Goal: Task Accomplishment & Management: Use online tool/utility

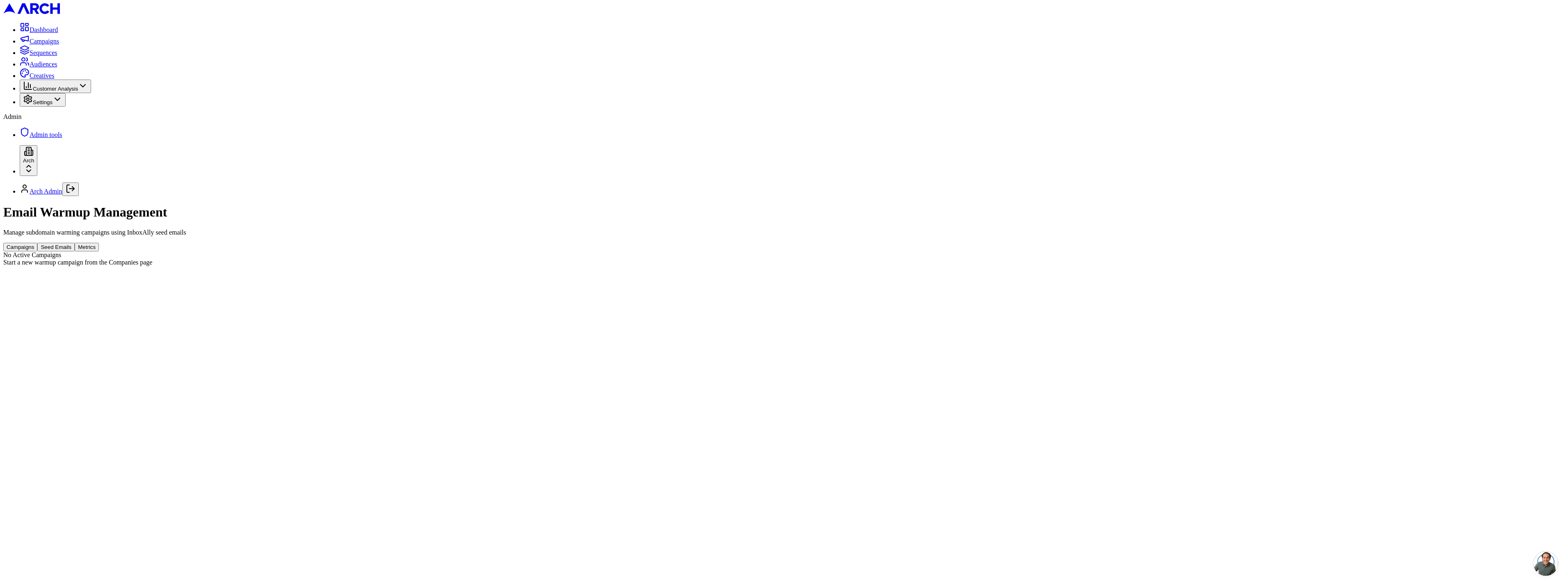
click at [75, 243] on button "Seed Emails" at bounding box center [56, 247] width 37 height 9
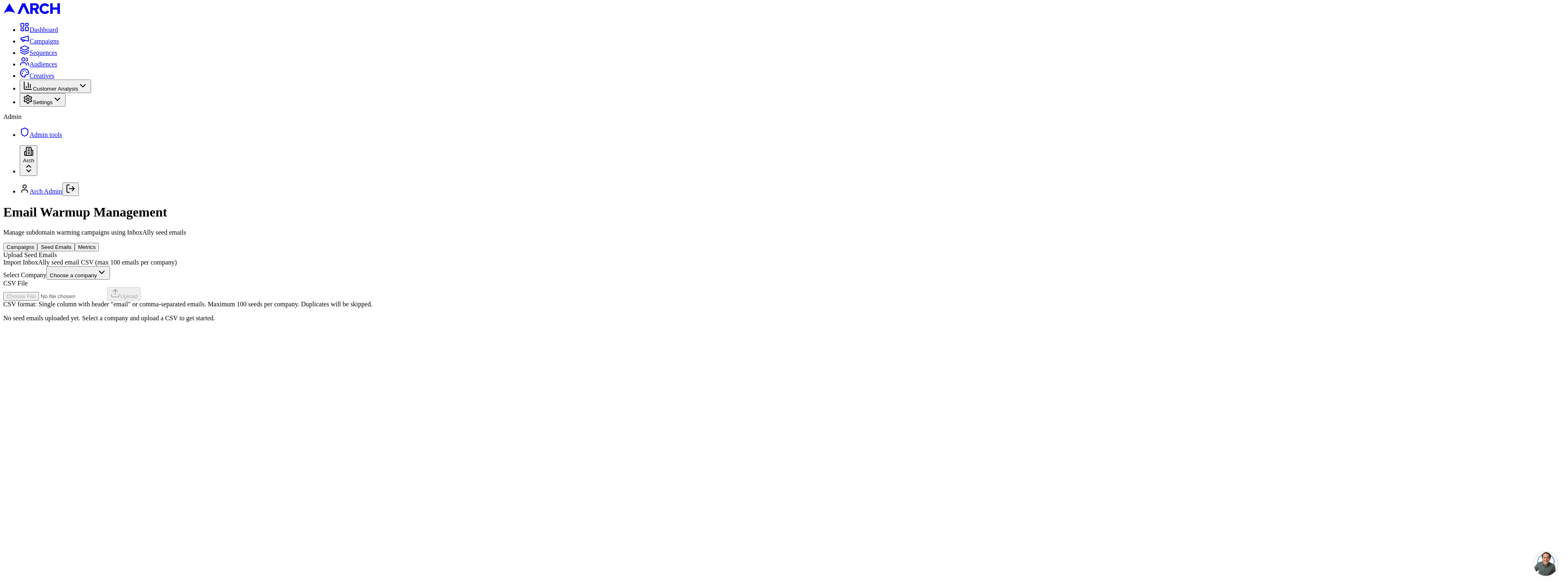
click at [776, 128] on html "Dashboard Campaigns Sequences Audiences Creatives Customer Analysis Settings Ad…" at bounding box center [784, 164] width 1568 height 329
click at [107, 292] on input "CSV File" at bounding box center [55, 297] width 104 height 9
type input "C:\fakepath\all_seed_emails.csv"
click at [141, 287] on button "Upload" at bounding box center [123, 294] width 34 height 14
click at [458, 204] on div "Email Warmup Management Manage subdomain warming campaigns using InboxAlly seed…" at bounding box center [784, 263] width 1562 height 117
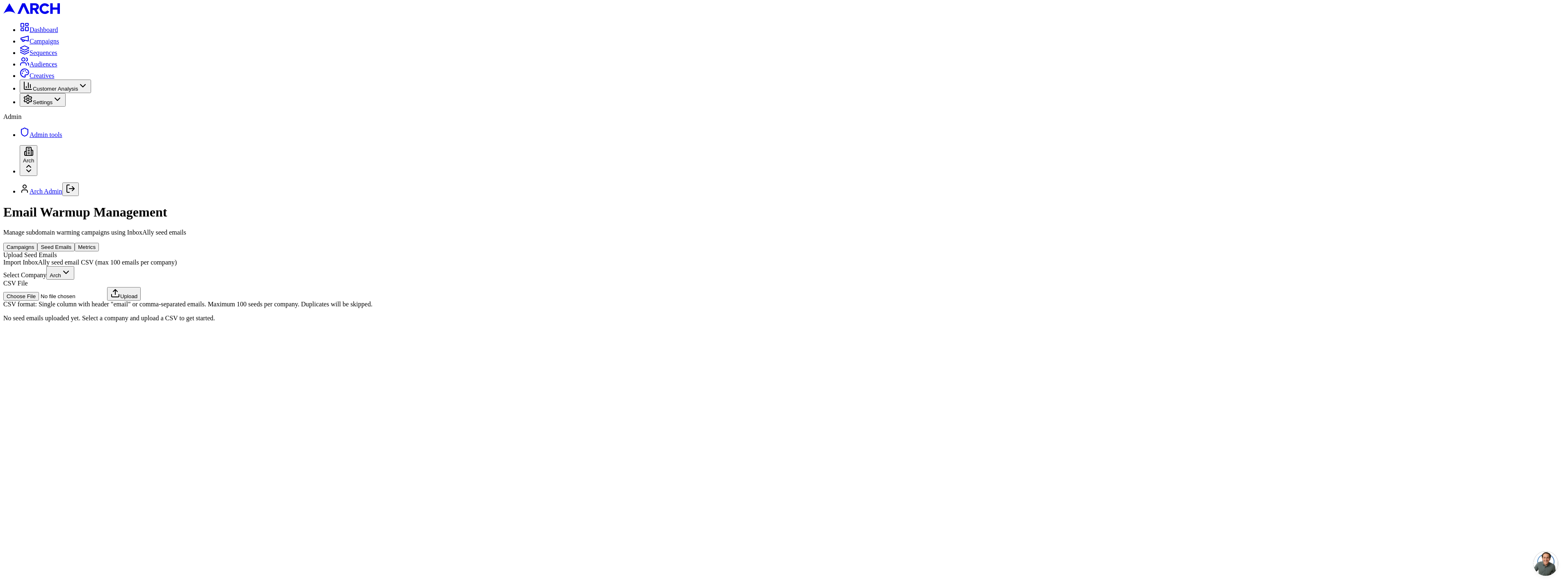
click at [458, 204] on div "Email Warmup Management Manage subdomain warming campaigns using InboxAlly seed…" at bounding box center [784, 263] width 1562 height 117
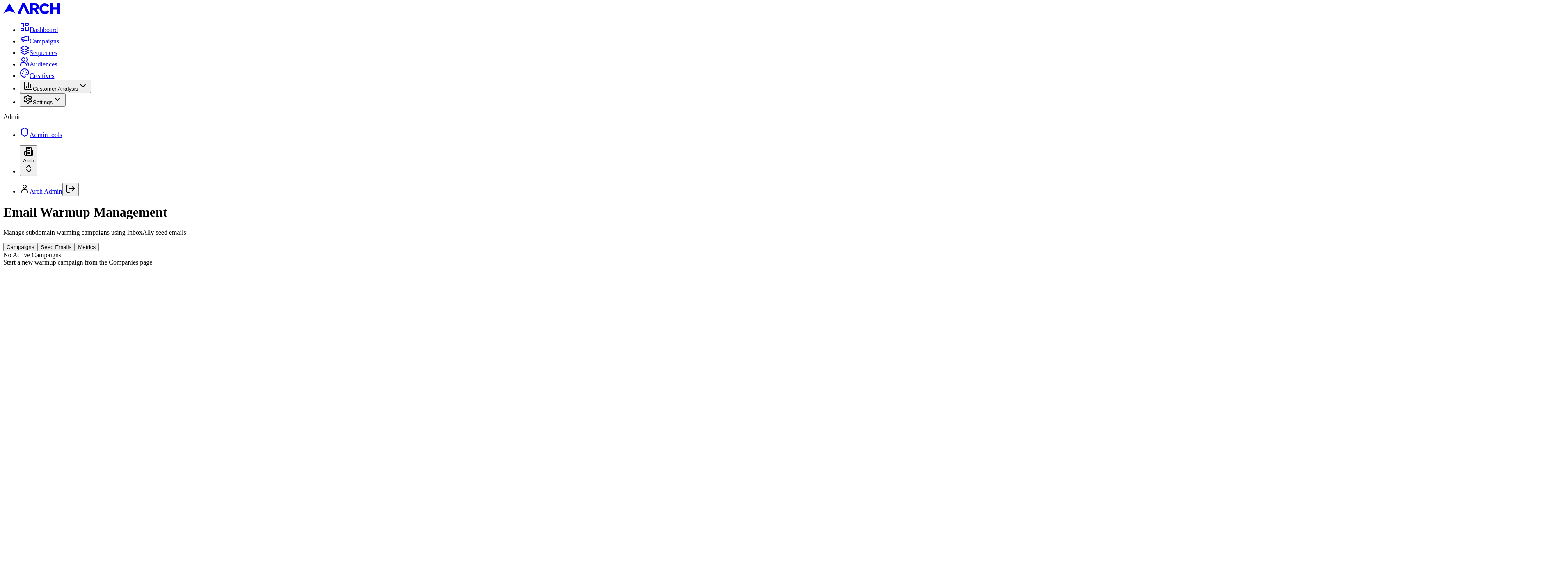
click at [75, 243] on button "Seed Emails" at bounding box center [56, 247] width 37 height 9
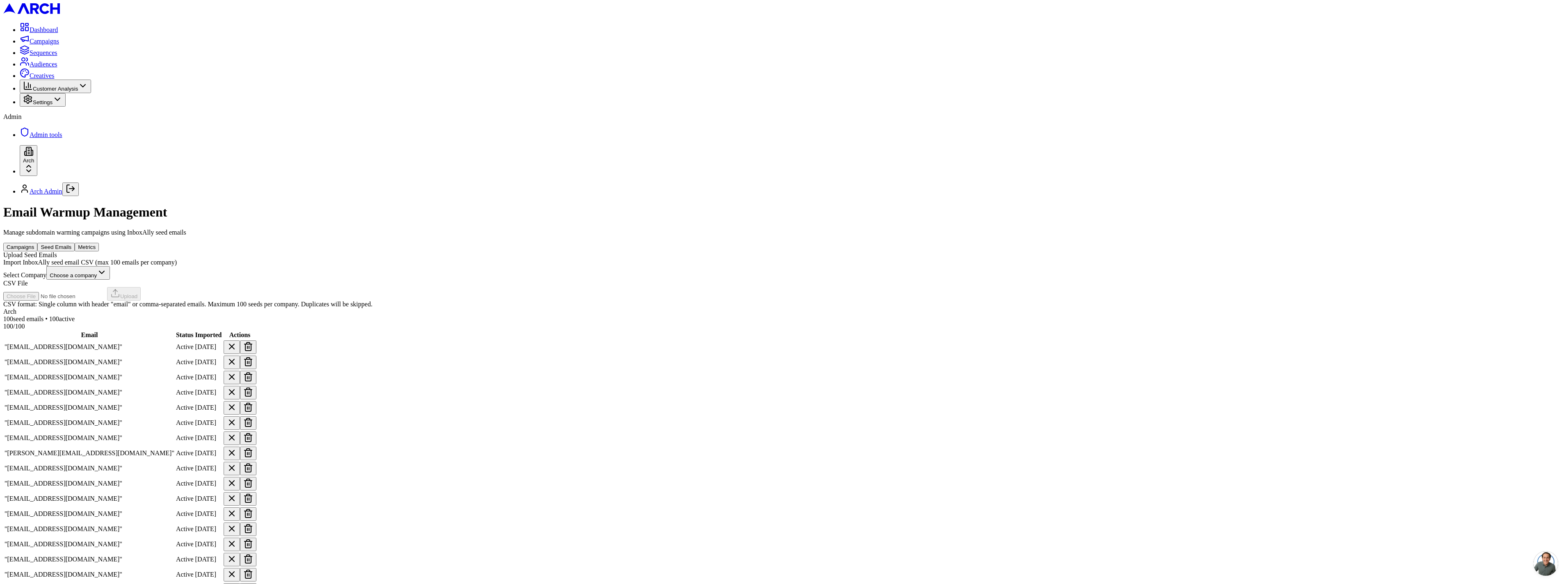
click at [546, 316] on div "100 seed emails • 100 active" at bounding box center [784, 319] width 1562 height 7
click at [99, 243] on button "Metrics" at bounding box center [87, 247] width 24 height 9
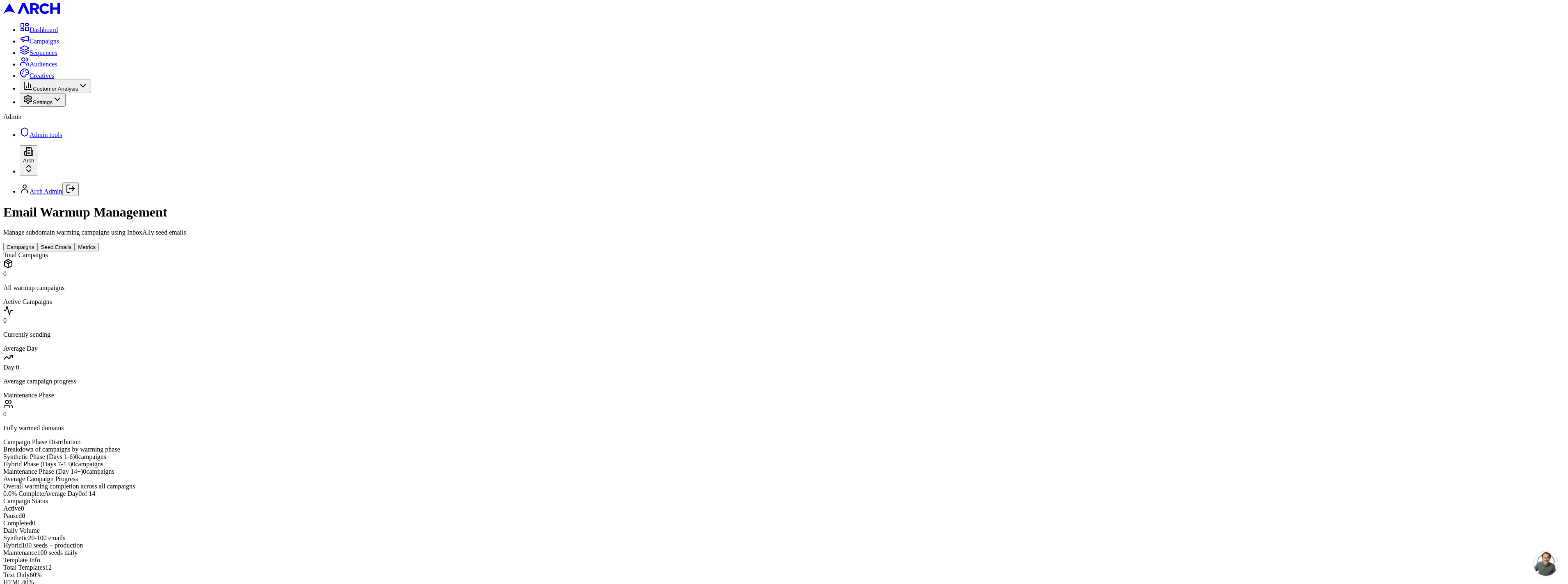
click at [37, 243] on button "Campaigns" at bounding box center [20, 247] width 34 height 9
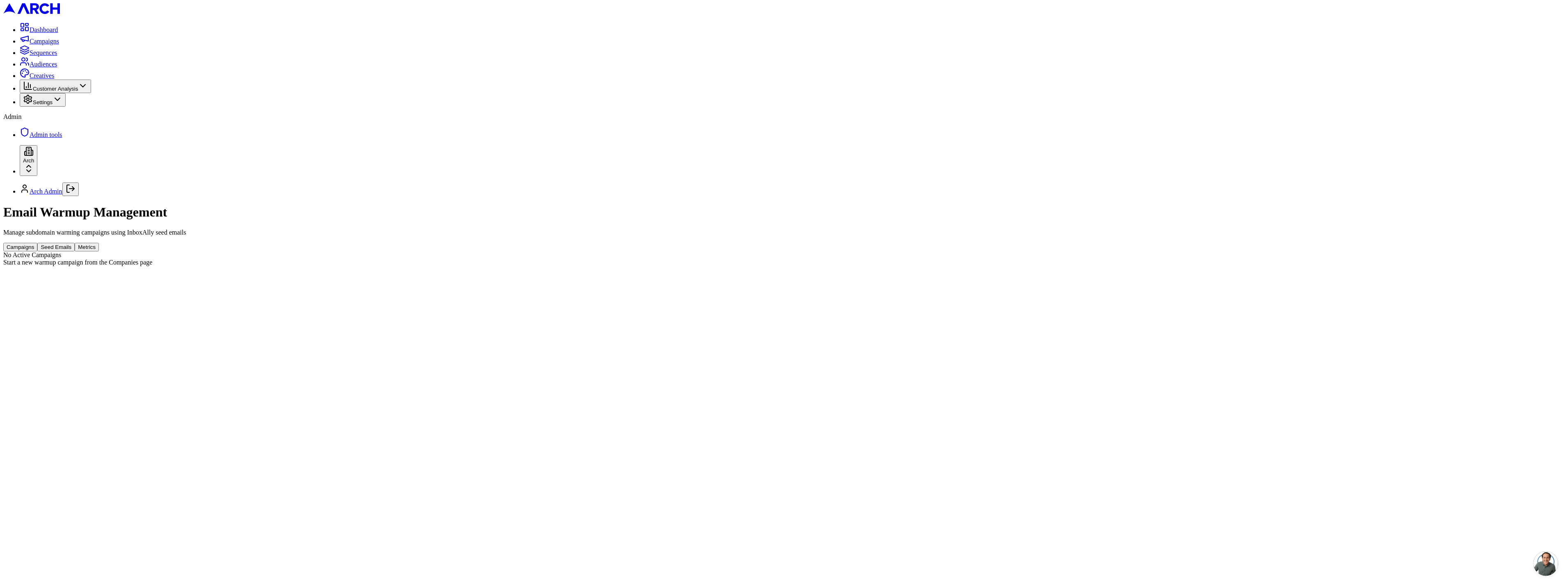
click at [564, 259] on div "Start a new warmup campaign from the Companies page" at bounding box center [784, 263] width 1562 height 7
click at [75, 243] on button "Seed Emails" at bounding box center [56, 247] width 37 height 9
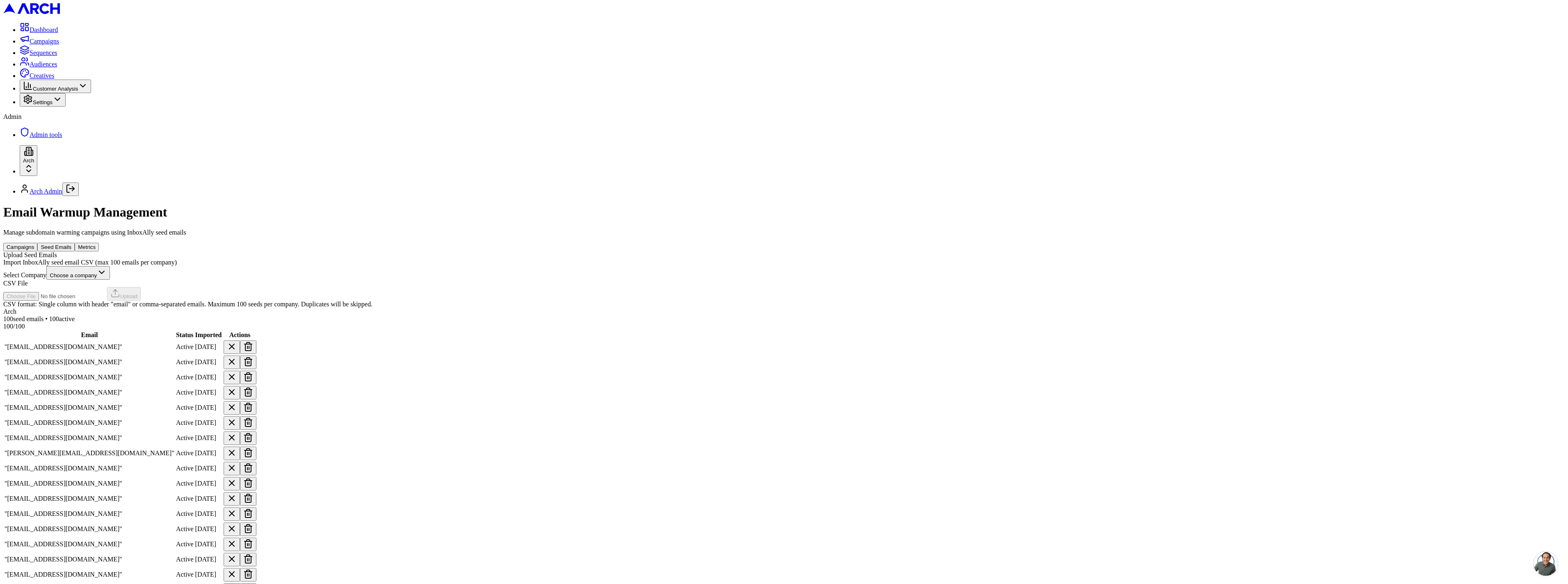
click at [37, 243] on button "Campaigns" at bounding box center [20, 247] width 34 height 9
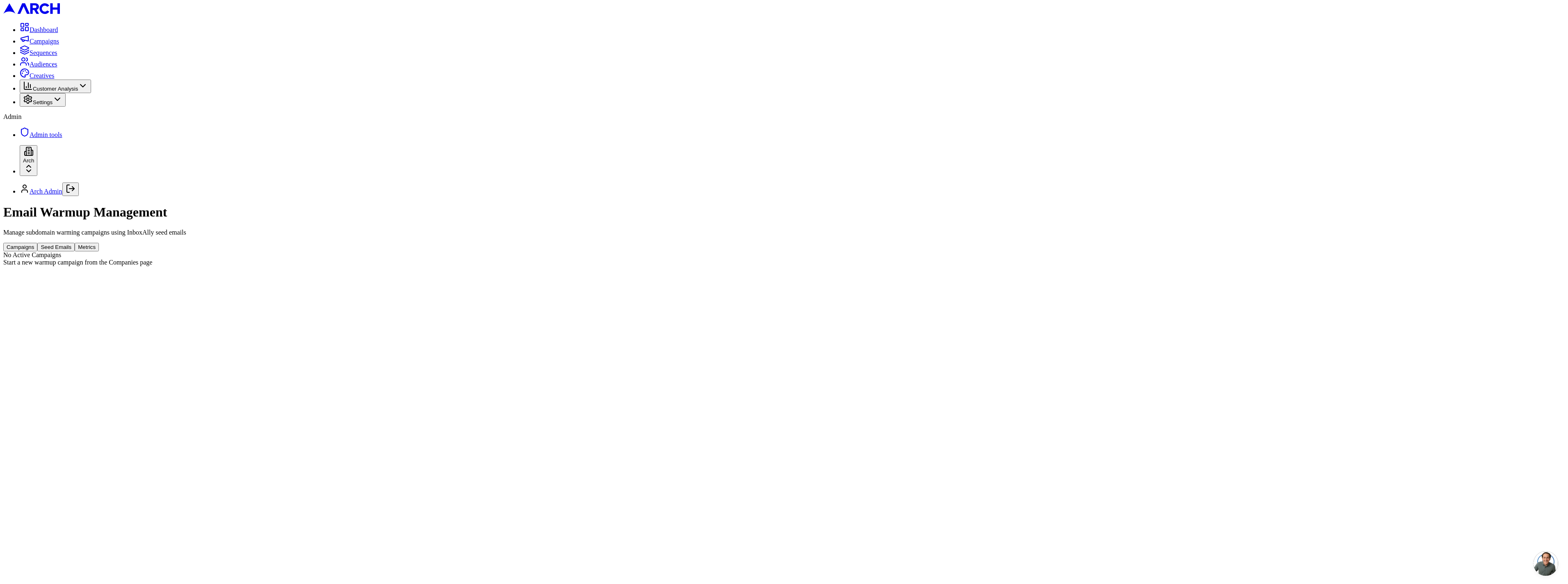
click at [474, 204] on div "Email Warmup Management Manage subdomain warming campaigns using InboxAlly seed…" at bounding box center [784, 235] width 1562 height 61
click at [601, 259] on div "Start a new warmup campaign from the Companies page" at bounding box center [784, 263] width 1562 height 7
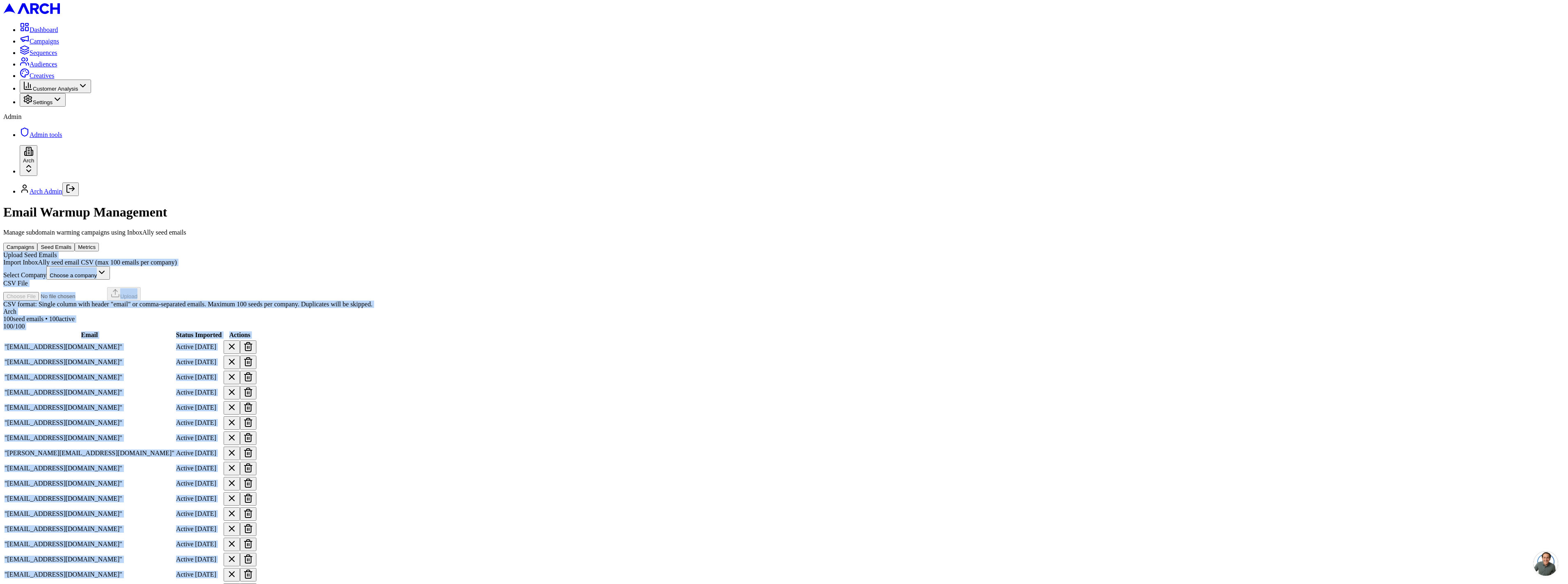
click at [75, 243] on button "Seed Emails" at bounding box center [56, 247] width 37 height 9
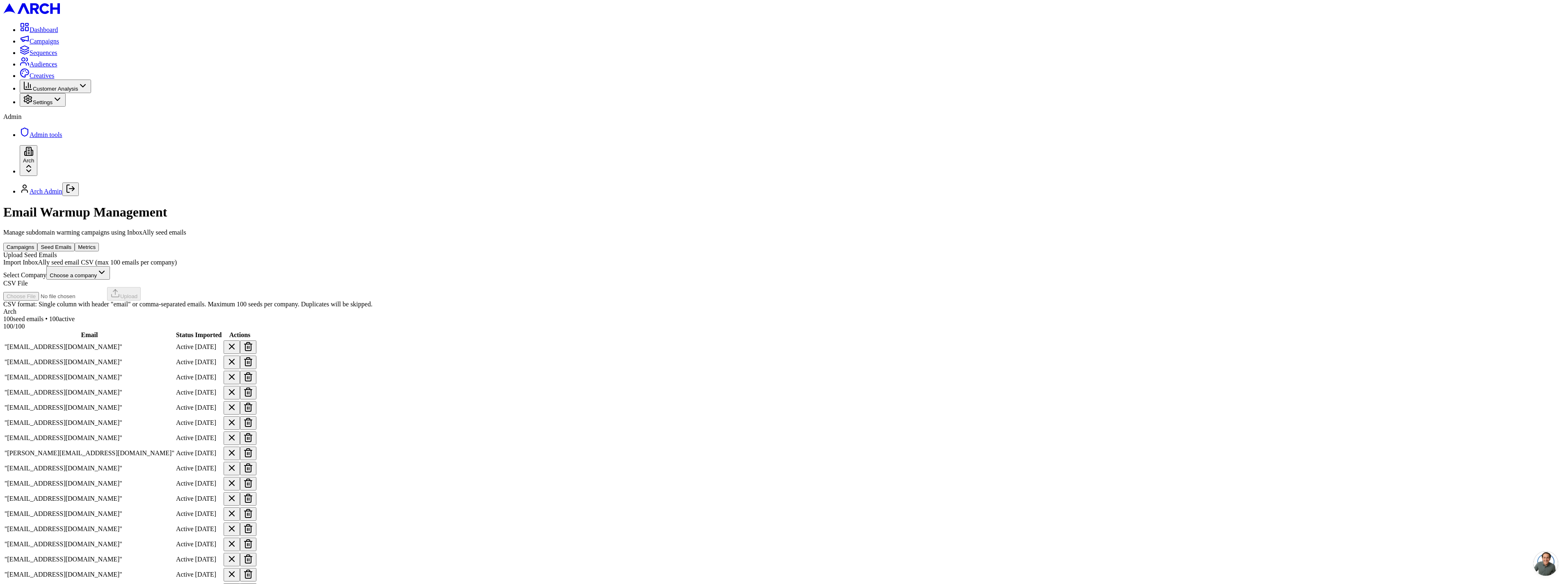
click at [37, 243] on button "Campaigns" at bounding box center [20, 247] width 34 height 9
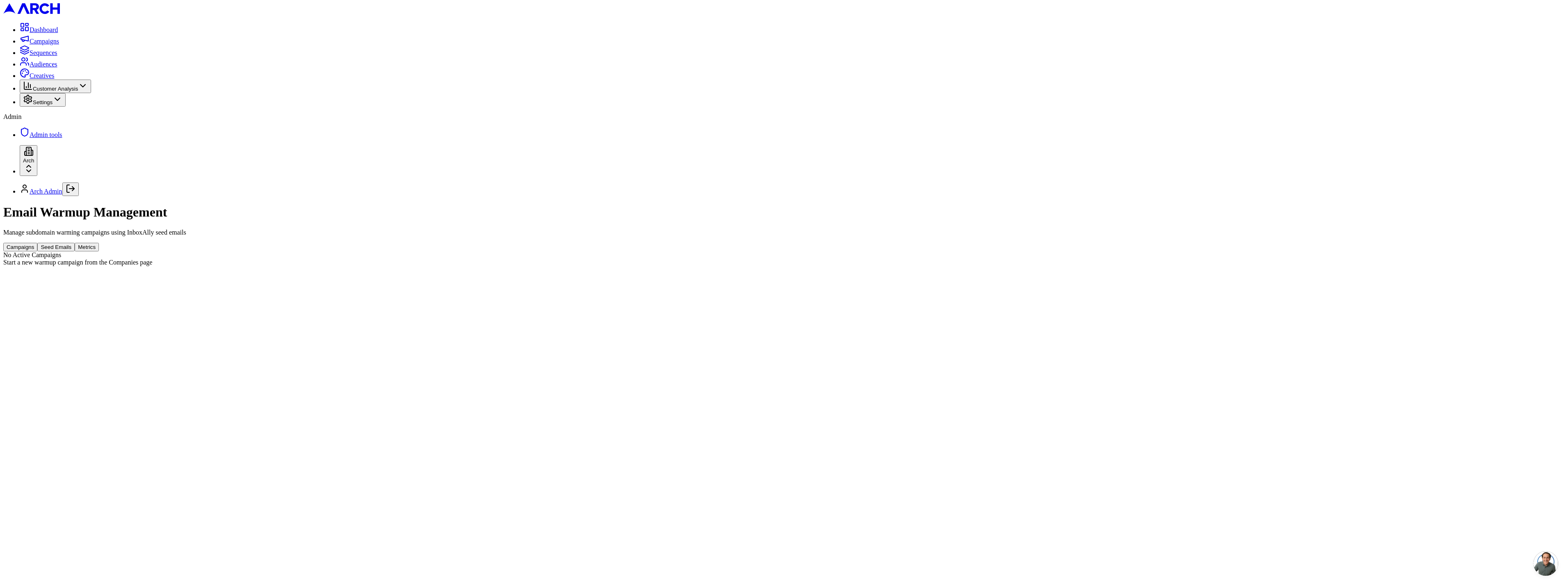
click at [578, 259] on div "Start a new warmup campaign from the Companies page" at bounding box center [784, 263] width 1562 height 7
click at [599, 259] on div "Start a new warmup campaign from the Companies page" at bounding box center [784, 263] width 1562 height 7
copy div "Start a new warmup campaign from the Companies page"
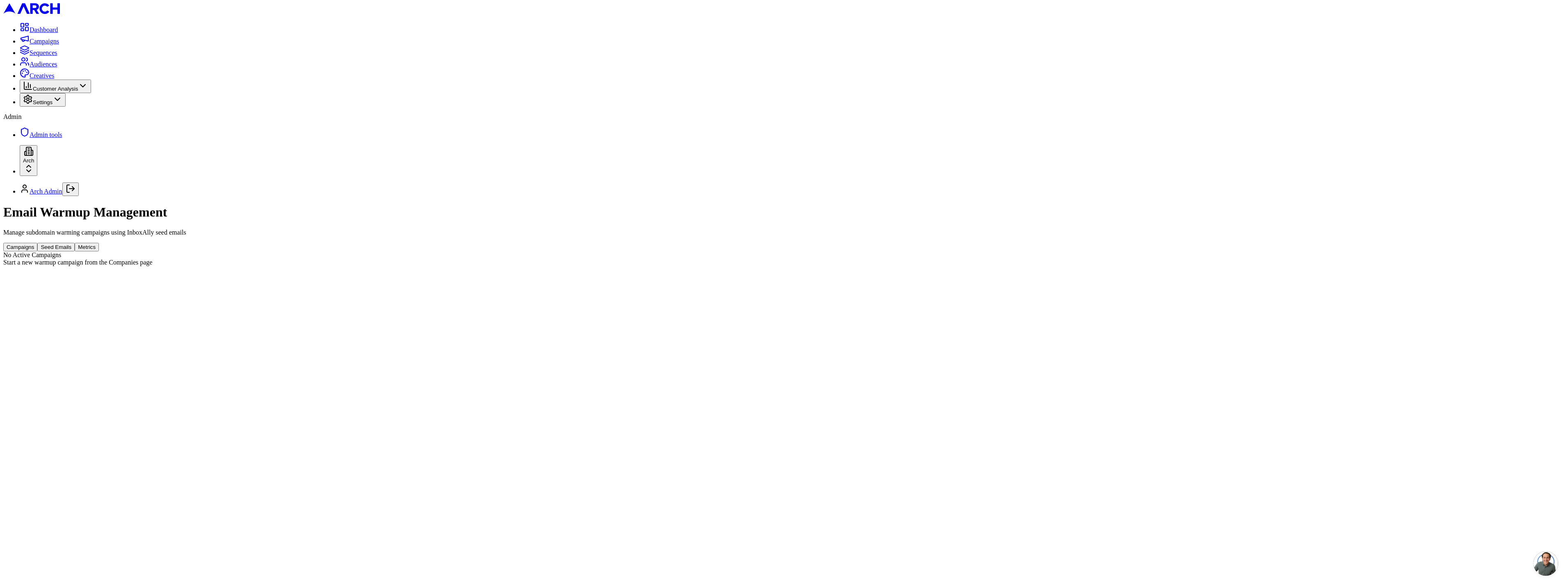
click at [920, 204] on div "Email Warmup Management Manage subdomain warming campaigns using InboxAlly seed…" at bounding box center [784, 235] width 1562 height 61
click at [60, 267] on button "Start New Campaign" at bounding box center [31, 271] width 57 height 9
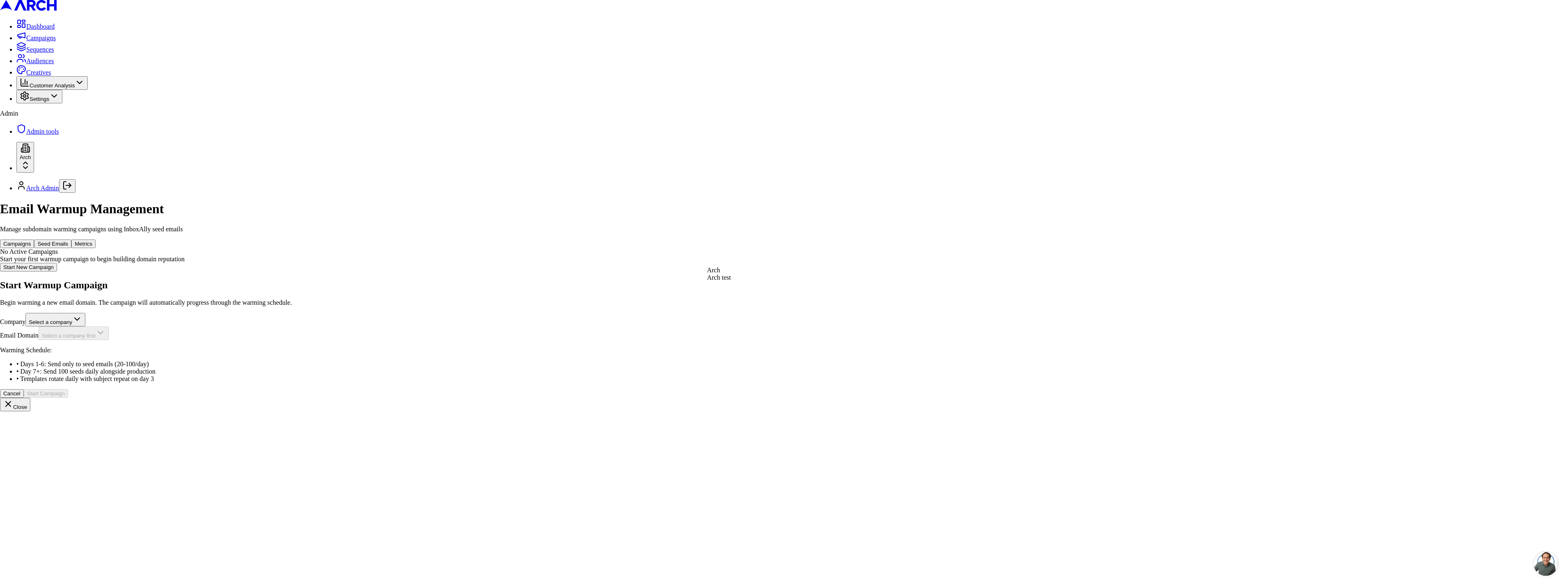
click at [743, 265] on body "Dashboard Campaigns Sequences Audiences Creatives Customer Analysis Settings Ad…" at bounding box center [784, 206] width 1568 height 411
